Goal: Navigation & Orientation: Find specific page/section

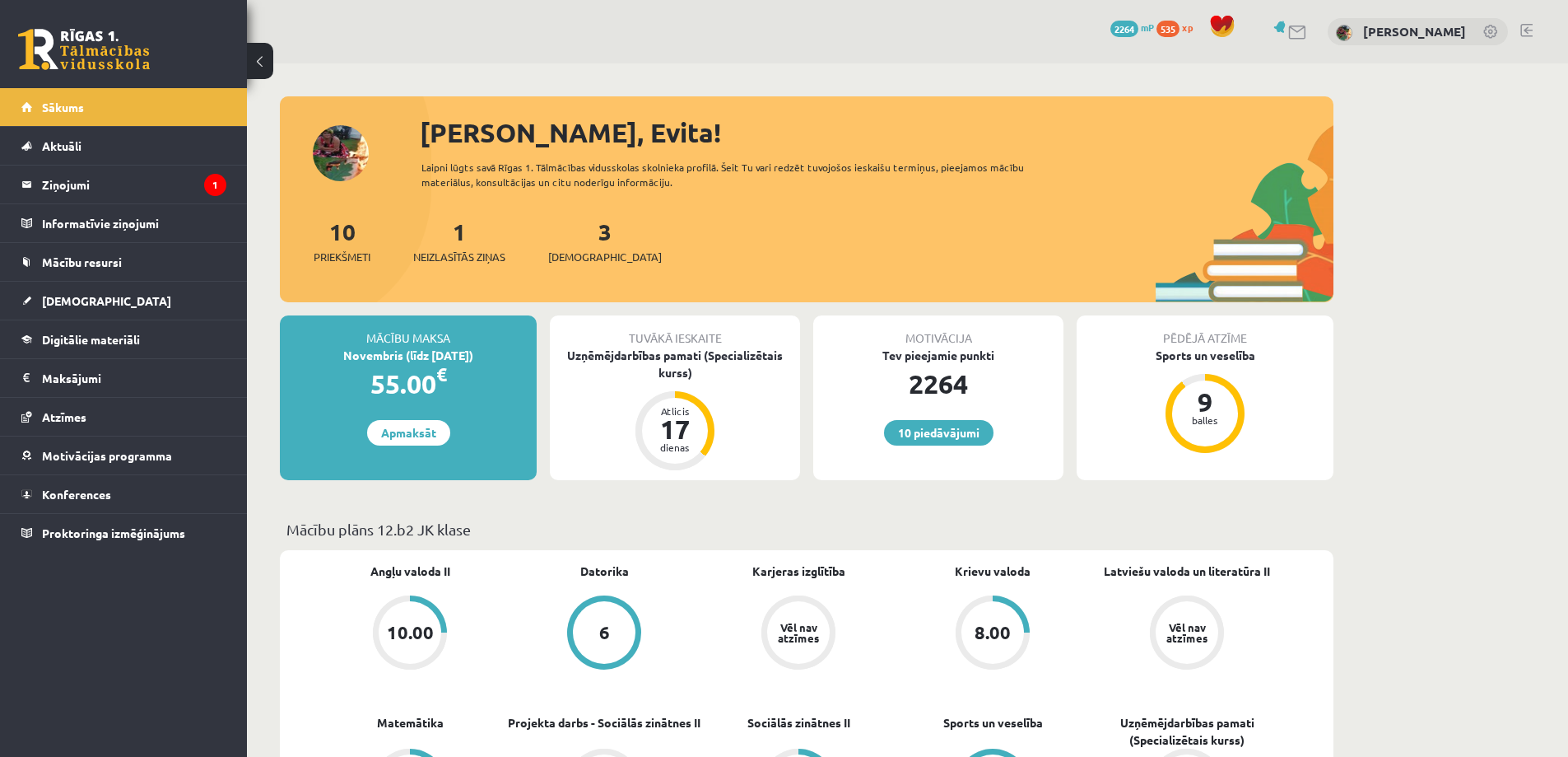
click at [116, 652] on div "10 Dāvanas 2264 mP 535 xp [PERSON_NAME] Sākums Aktuāli Kā mācīties eSKOLĀ Konta…" at bounding box center [123, 378] width 247 height 757
click at [58, 296] on span "[DEMOGRAPHIC_DATA]" at bounding box center [107, 300] width 130 height 15
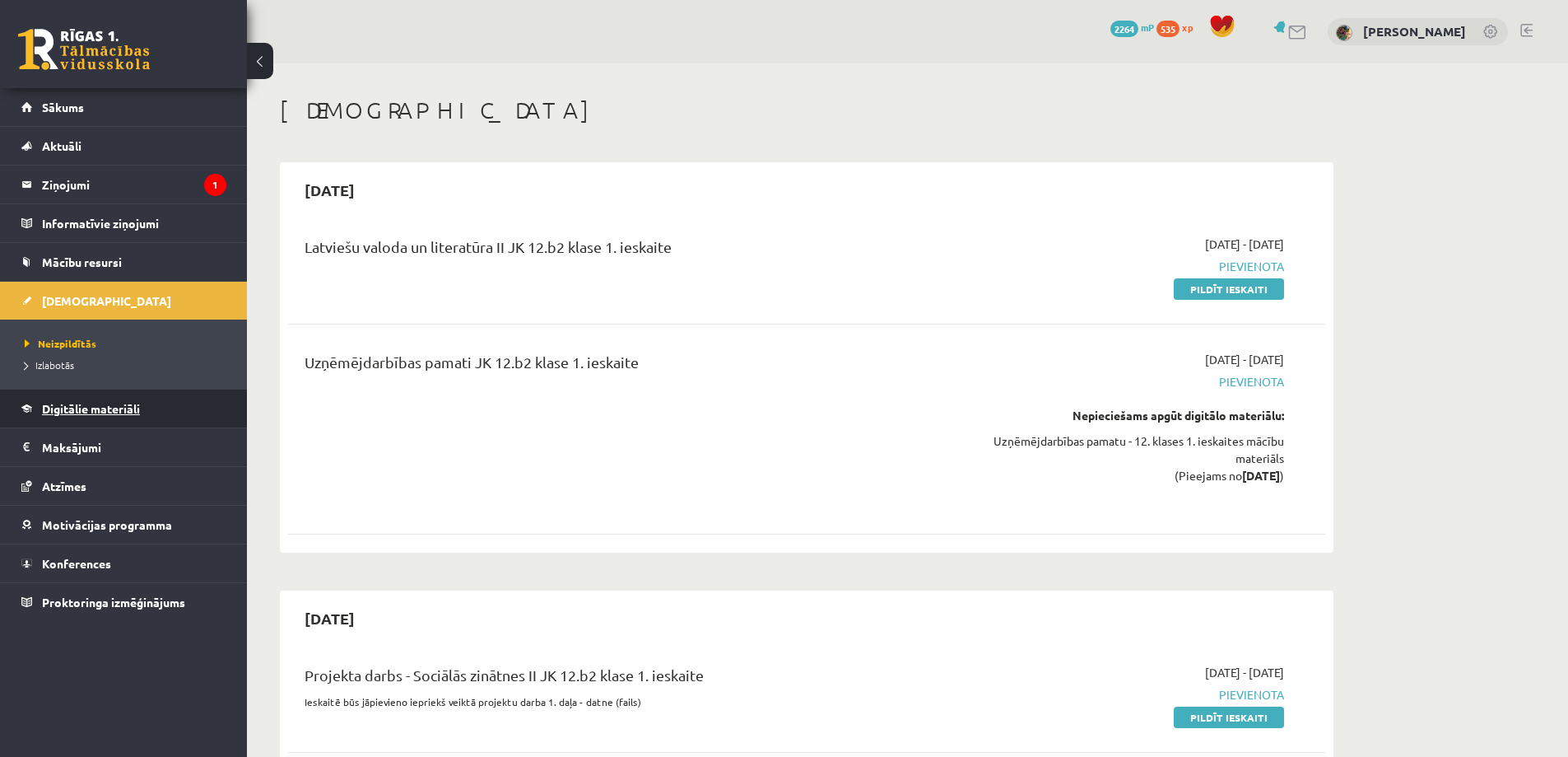
click at [88, 410] on span "Digitālie materiāli" at bounding box center [91, 408] width 98 height 15
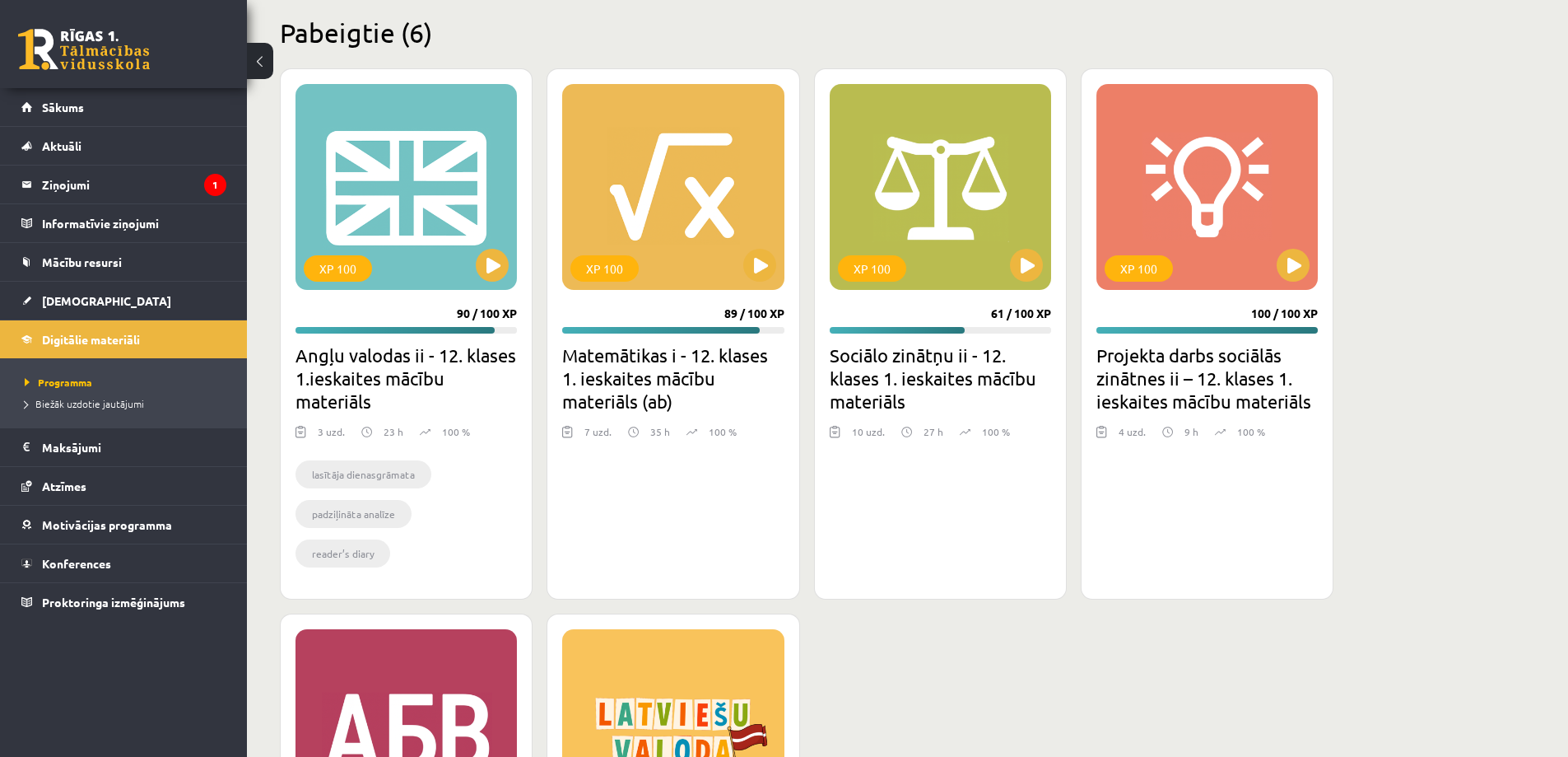
scroll to position [1450, 0]
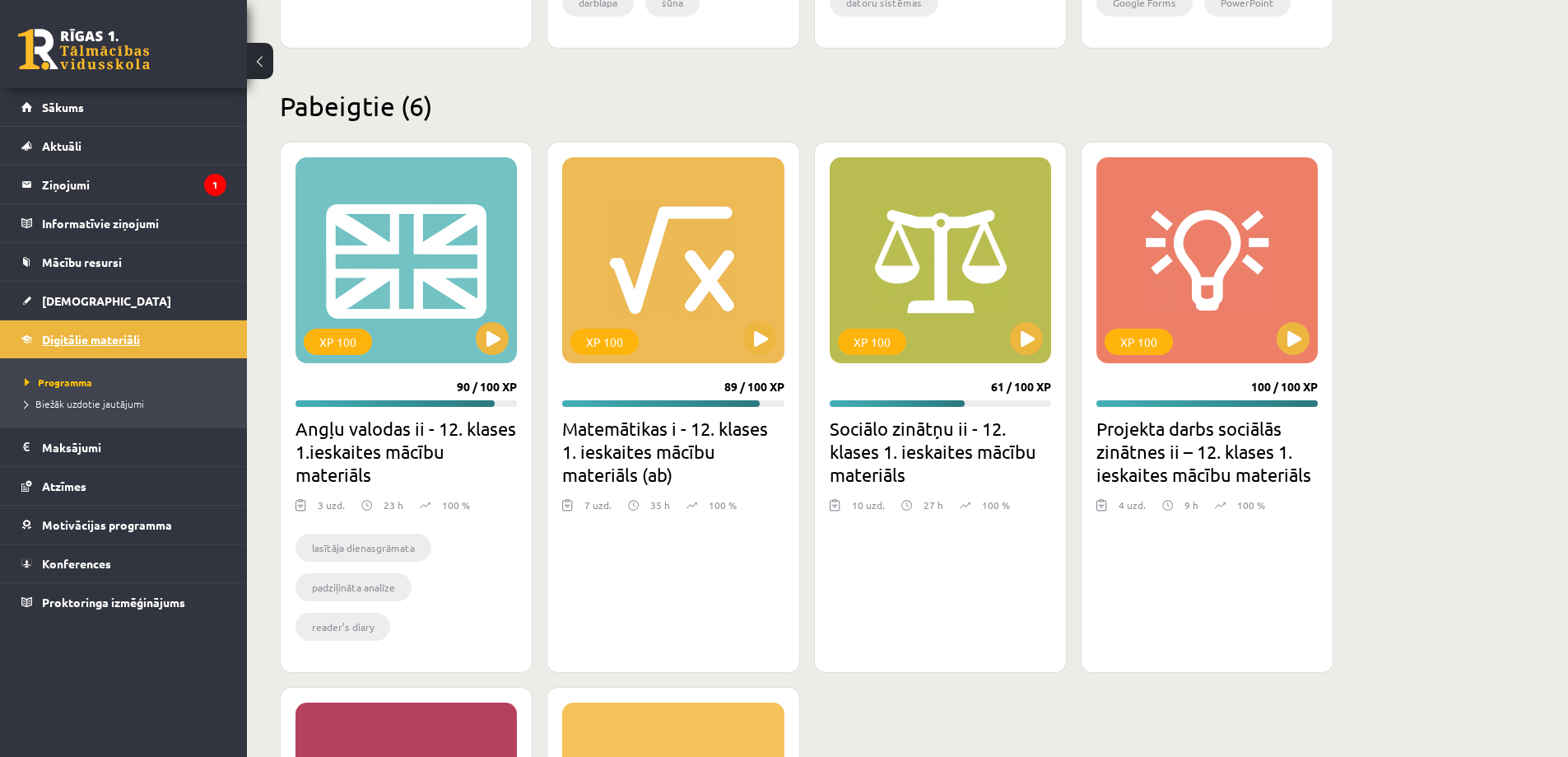
click at [86, 340] on span "Digitālie materiāli" at bounding box center [91, 339] width 98 height 15
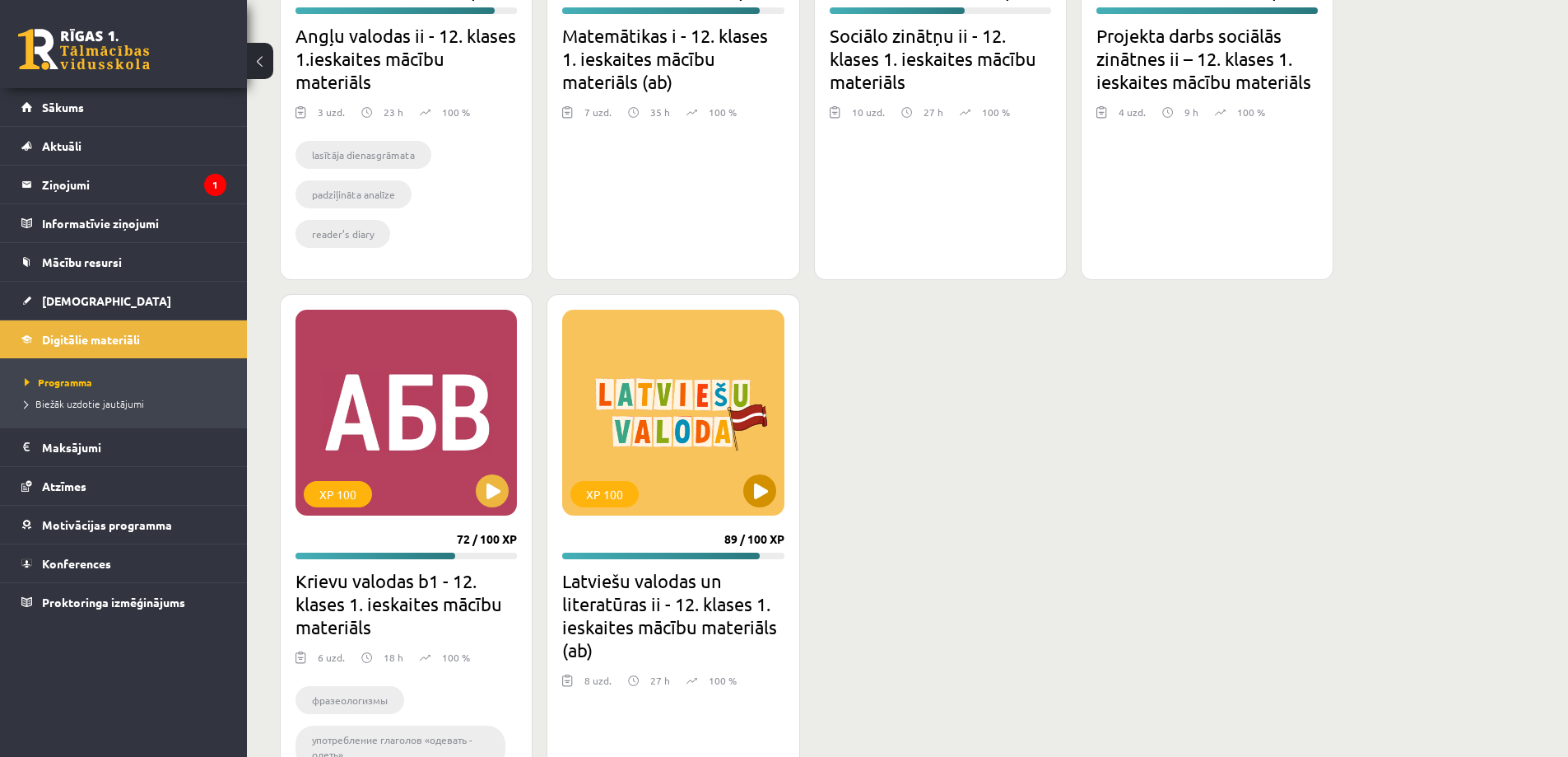
scroll to position [1945, 0]
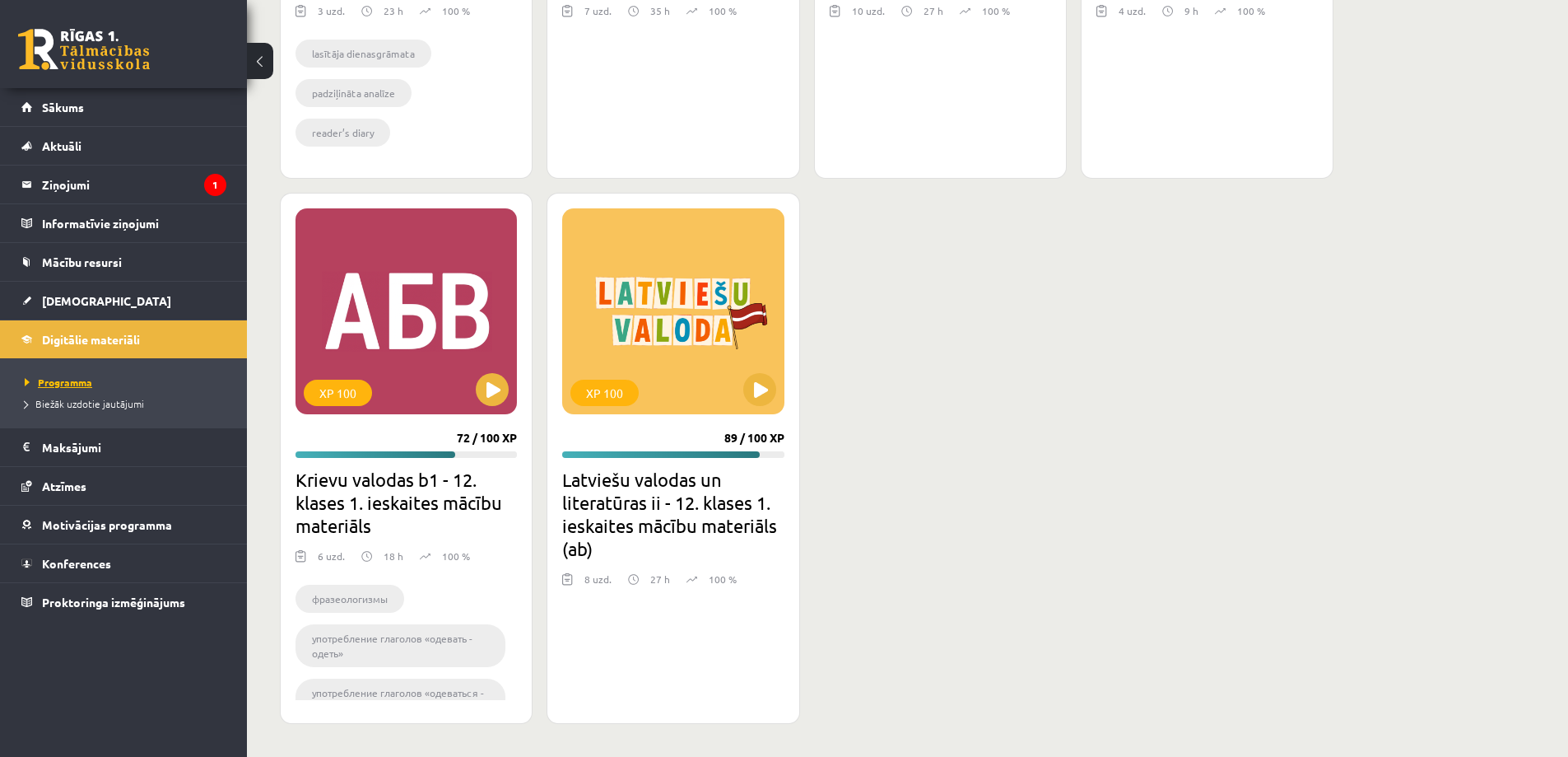
click at [68, 379] on span "Programma" at bounding box center [58, 382] width 68 height 13
click at [68, 262] on span "Mācību resursi" at bounding box center [82, 261] width 80 height 15
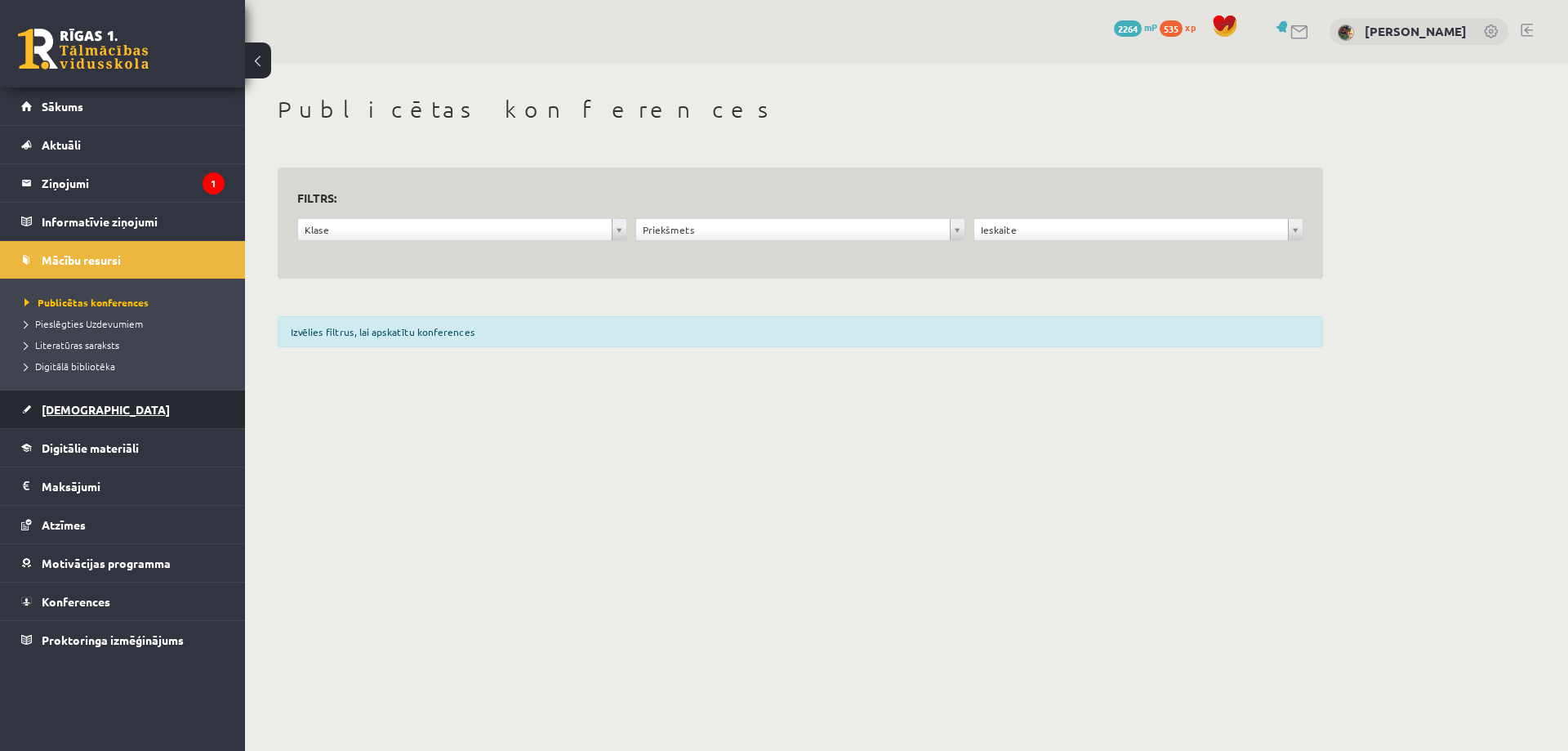
click at [60, 404] on span "[DEMOGRAPHIC_DATA]" at bounding box center [106, 409] width 129 height 15
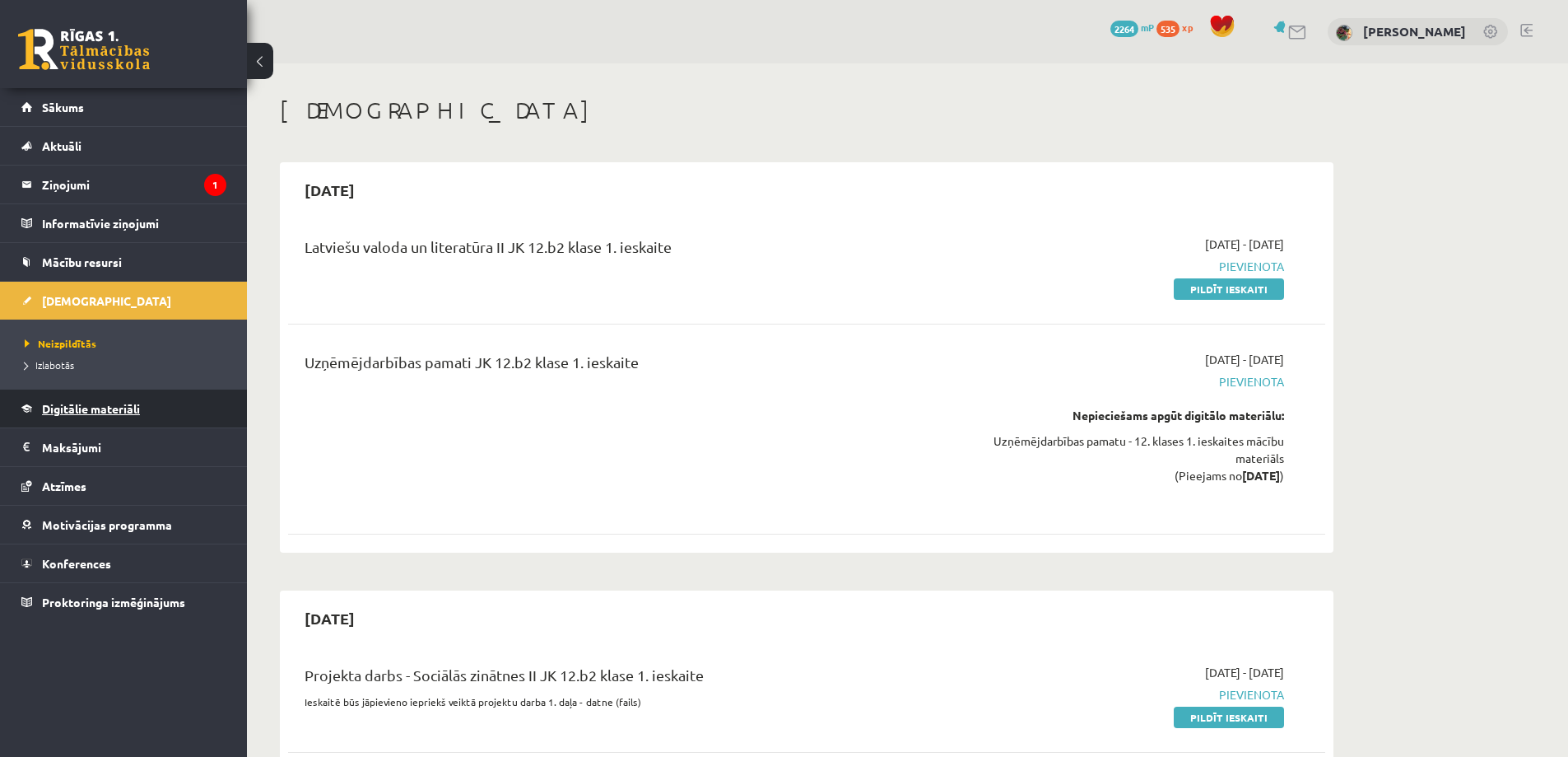
click at [93, 410] on span "Digitālie materiāli" at bounding box center [91, 408] width 98 height 15
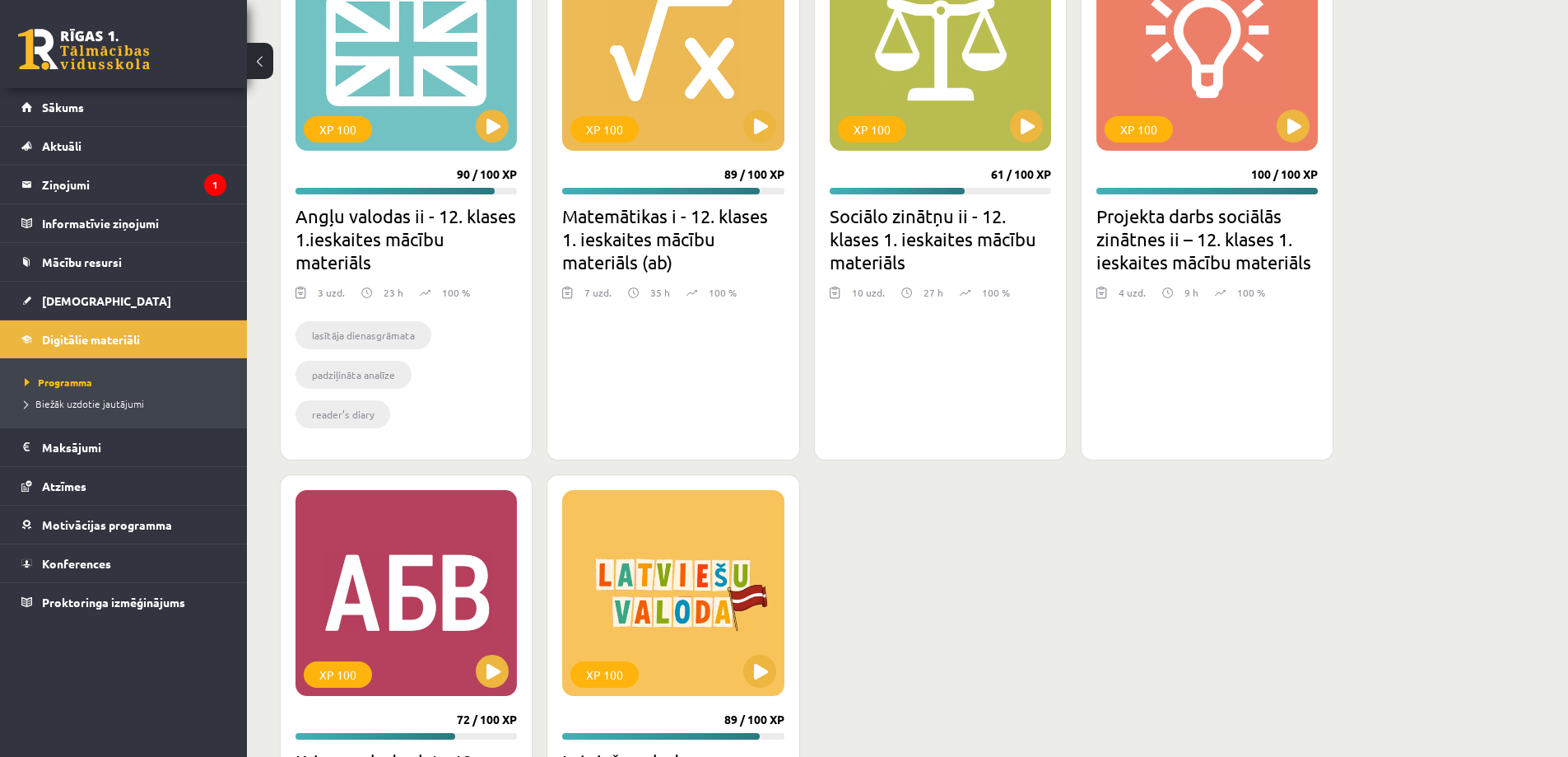
scroll to position [1615, 0]
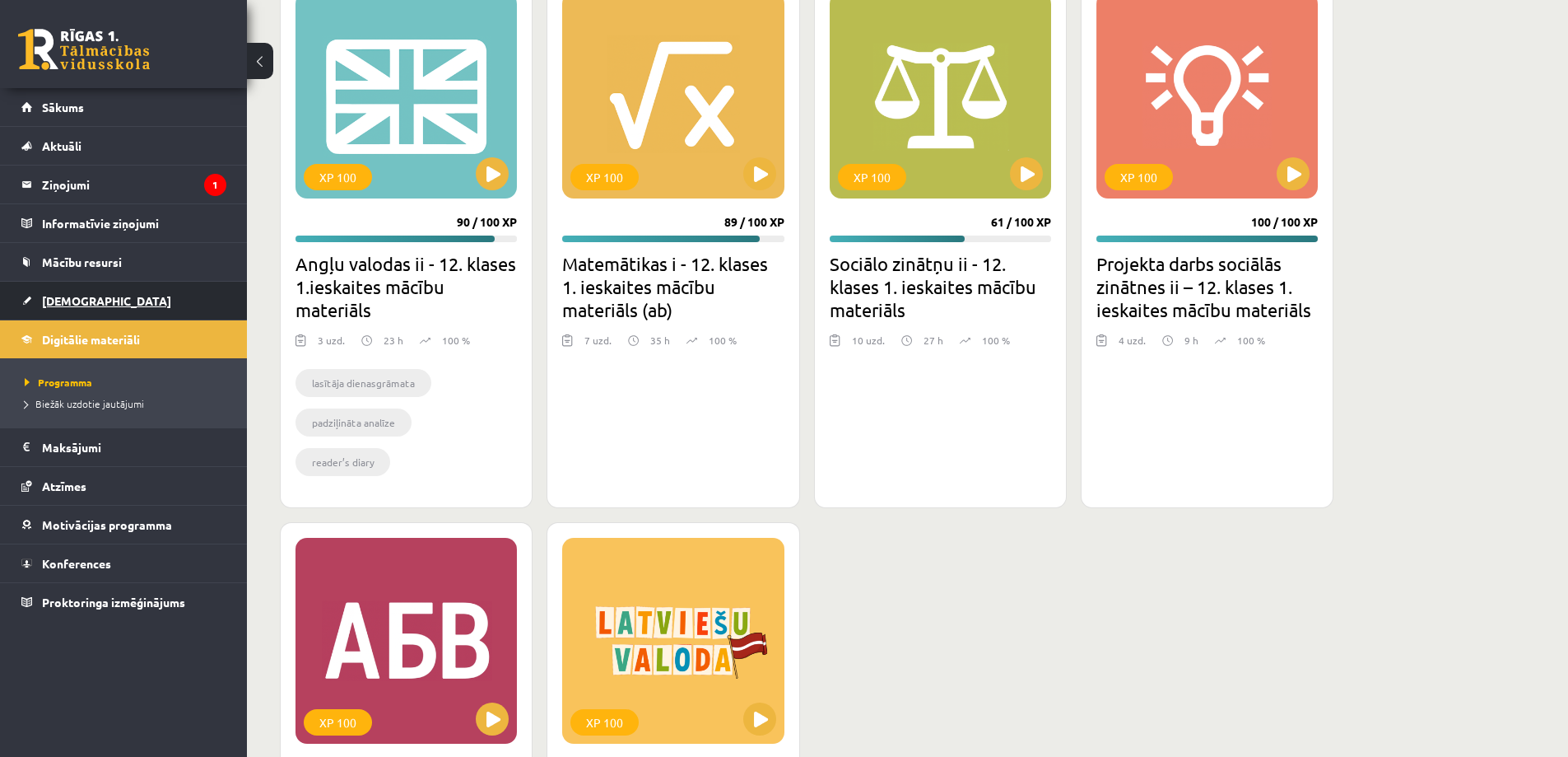
click at [73, 302] on span "[DEMOGRAPHIC_DATA]" at bounding box center [107, 300] width 130 height 15
